Goal: Task Accomplishment & Management: Use online tool/utility

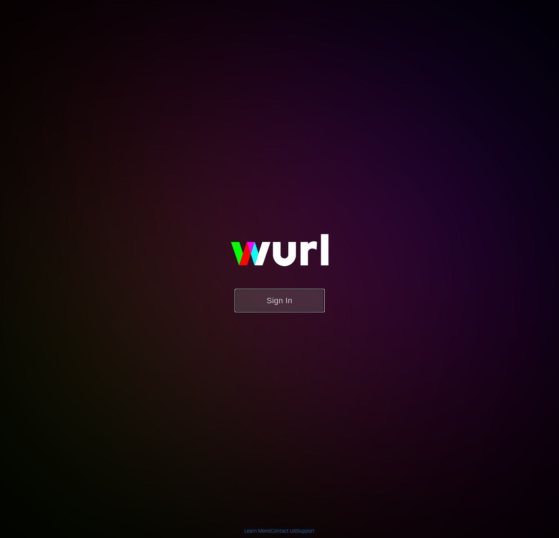
click at [287, 298] on button "Sign In" at bounding box center [280, 300] width 90 height 23
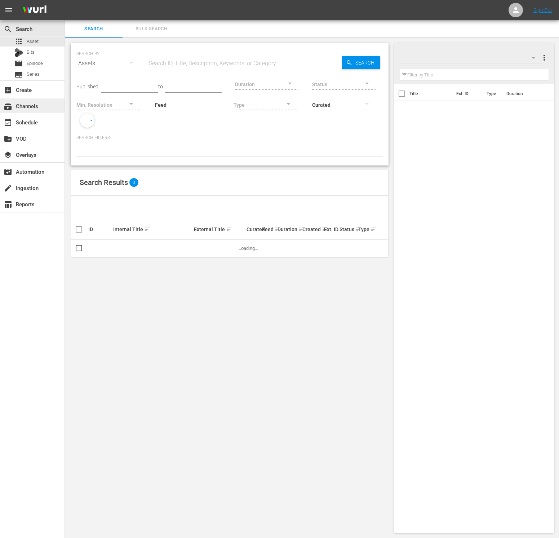
click at [45, 109] on div "subscriptions Channels" at bounding box center [32, 105] width 65 height 14
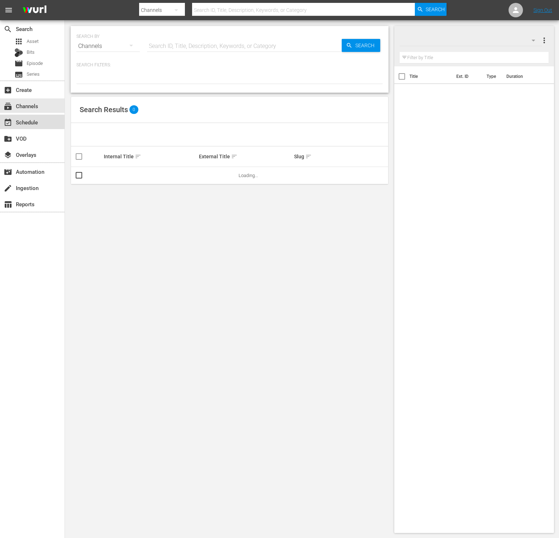
click at [28, 124] on div "event_available Schedule" at bounding box center [20, 121] width 40 height 6
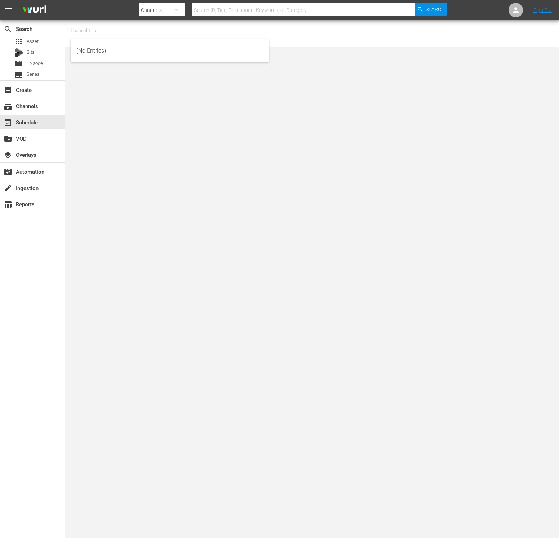
click at [126, 33] on input "text" at bounding box center [117, 30] width 92 height 17
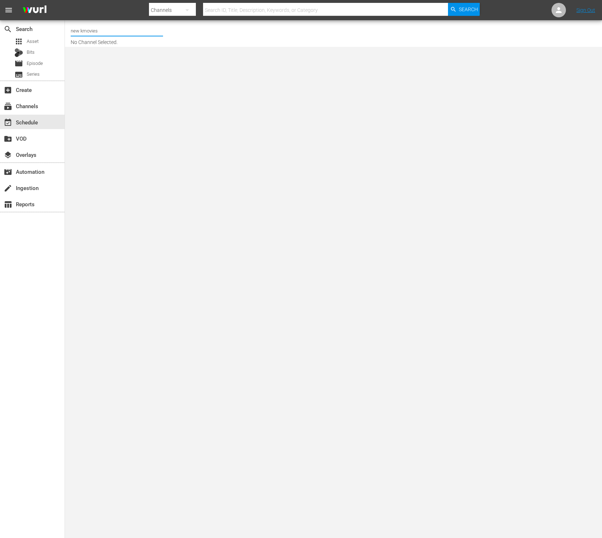
click at [118, 34] on input "new kmovies" at bounding box center [117, 30] width 92 height 17
click at [113, 26] on input "new kmovies" at bounding box center [117, 30] width 92 height 17
click at [113, 30] on input "new kmovies" at bounding box center [117, 30] width 92 height 17
click at [117, 31] on input "new kmovies" at bounding box center [117, 30] width 92 height 17
click at [119, 52] on div "NEW KMOVIES (618 - newidco_newmovies_1)" at bounding box center [169, 50] width 187 height 17
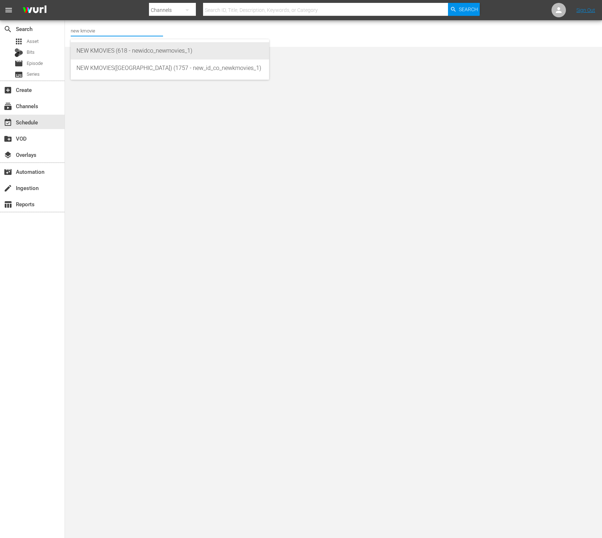
type input "NEW KMOVIES (618 - newidco_newmovies_1)"
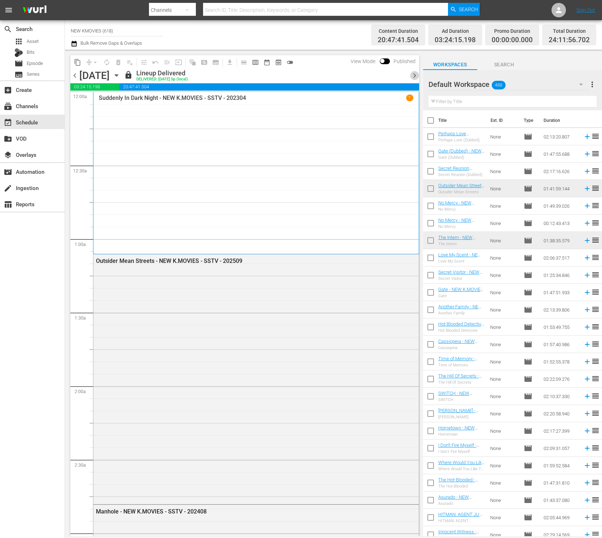
click at [412, 73] on span "chevron_right" at bounding box center [414, 75] width 9 height 9
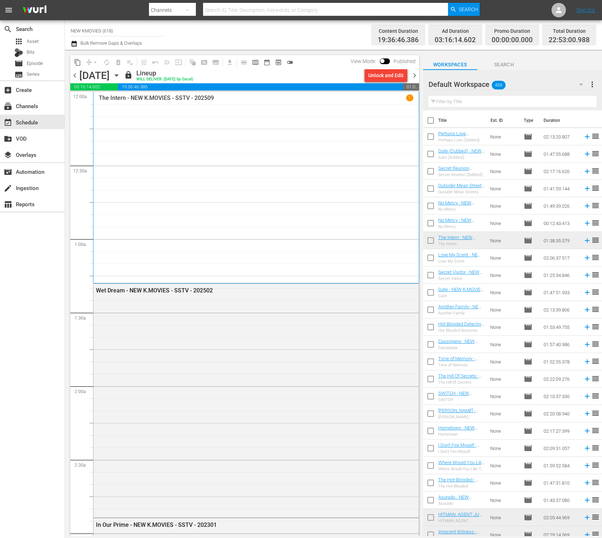
click at [412, 73] on span "chevron_right" at bounding box center [414, 75] width 9 height 9
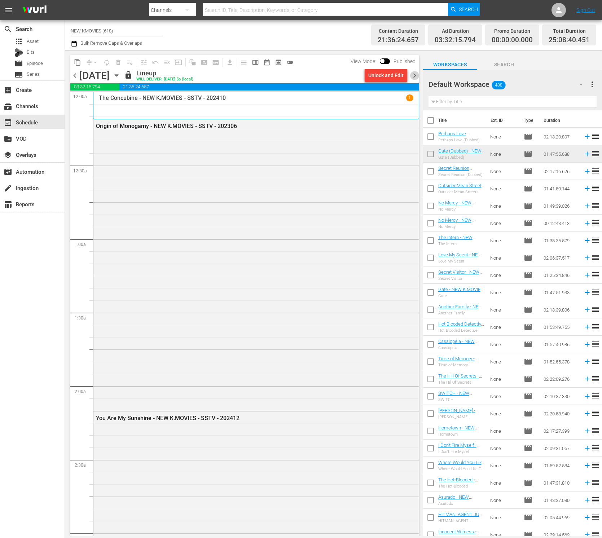
click at [411, 75] on span "chevron_right" at bounding box center [414, 75] width 9 height 9
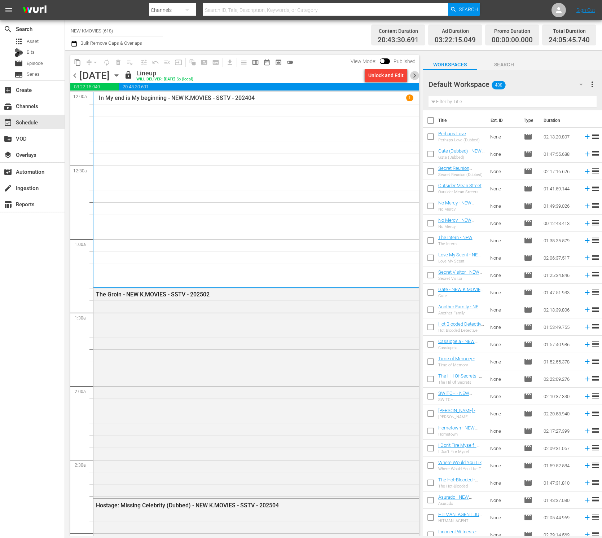
click at [411, 75] on span "chevron_right" at bounding box center [414, 75] width 9 height 9
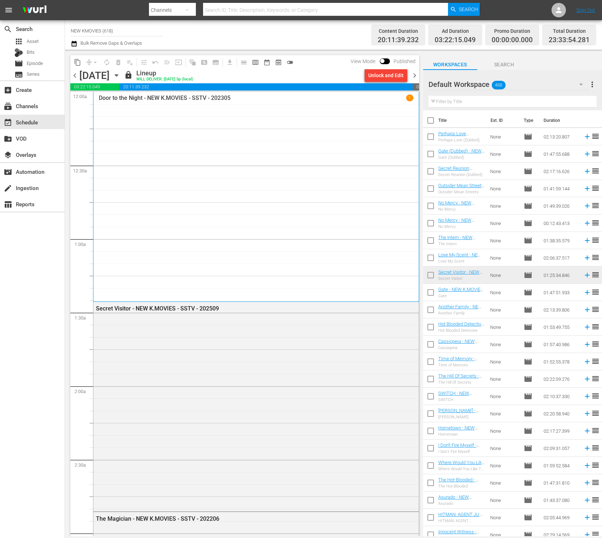
click at [411, 75] on span "chevron_right" at bounding box center [414, 75] width 9 height 9
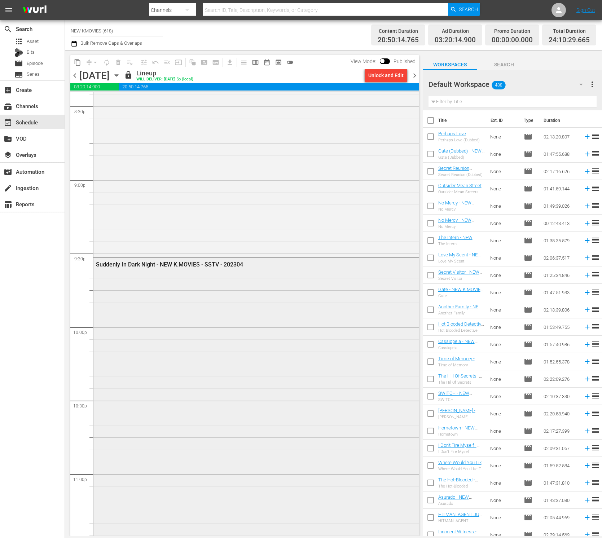
scroll to position [3258, 0]
